Goal: Task Accomplishment & Management: Manage account settings

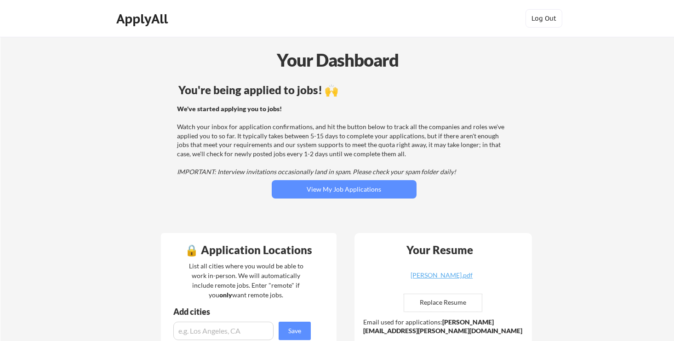
click at [302, 181] on button "View My Job Applications" at bounding box center [344, 189] width 145 height 18
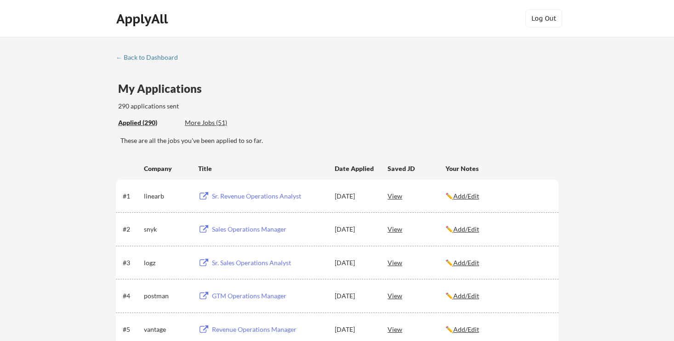
click at [147, 61] on link "← Back to Dashboard" at bounding box center [150, 58] width 69 height 9
click at [147, 58] on div "← Back to Dashboard" at bounding box center [150, 57] width 69 height 6
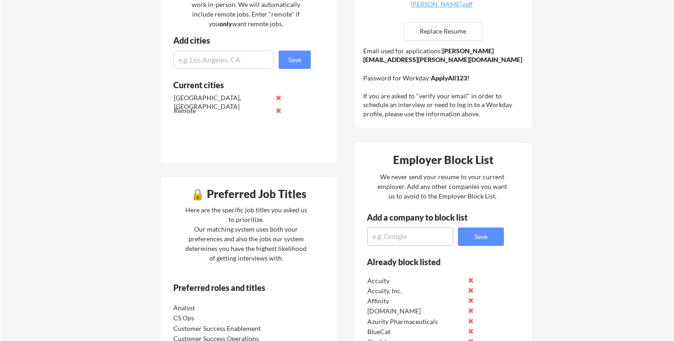
scroll to position [285, 0]
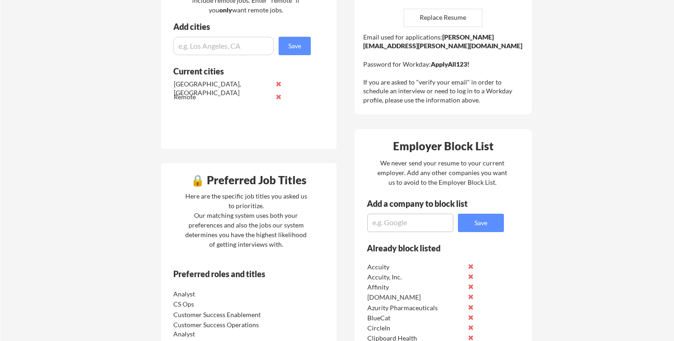
click at [427, 222] on textarea at bounding box center [410, 223] width 86 height 18
type textarea "SimplePractice"
click at [477, 219] on button "Save" at bounding box center [481, 223] width 46 height 18
click at [436, 222] on textarea at bounding box center [410, 223] width 86 height 18
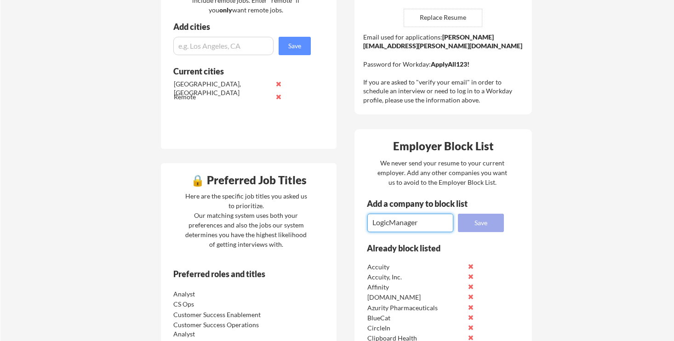
type textarea "LogicManager"
click at [480, 223] on button "Save" at bounding box center [481, 223] width 46 height 18
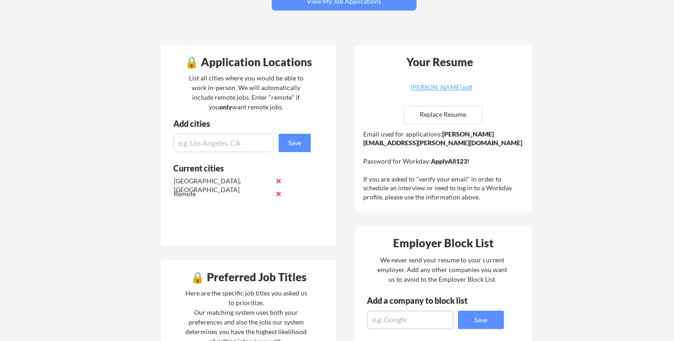
scroll to position [132, 0]
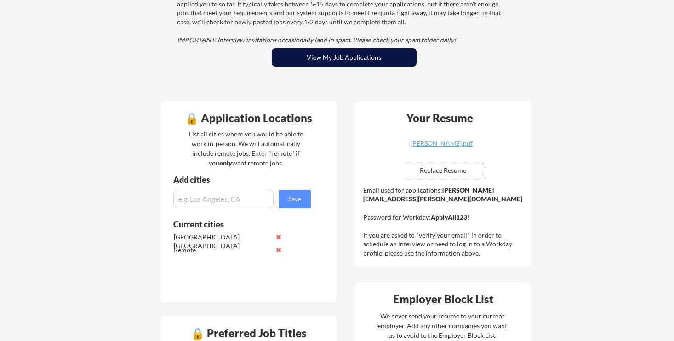
click at [320, 56] on button "View My Job Applications" at bounding box center [344, 57] width 145 height 18
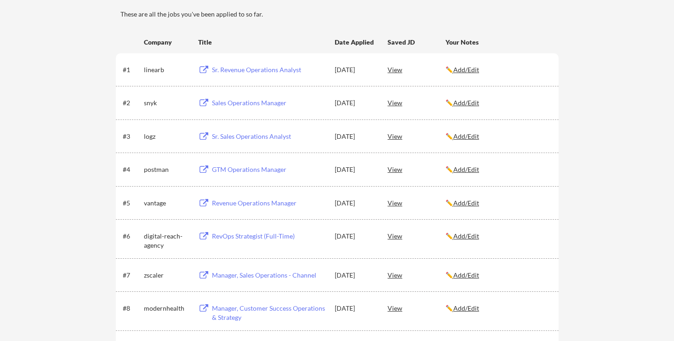
scroll to position [110, 0]
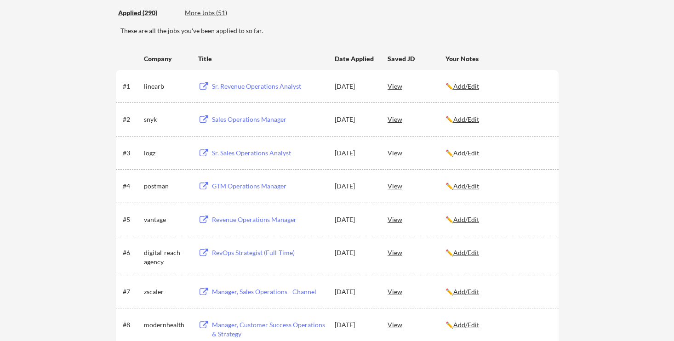
click at [270, 82] on div "Sr. Revenue Operations Analyst" at bounding box center [269, 86] width 114 height 9
